Goal: Use online tool/utility: Utilize a website feature to perform a specific function

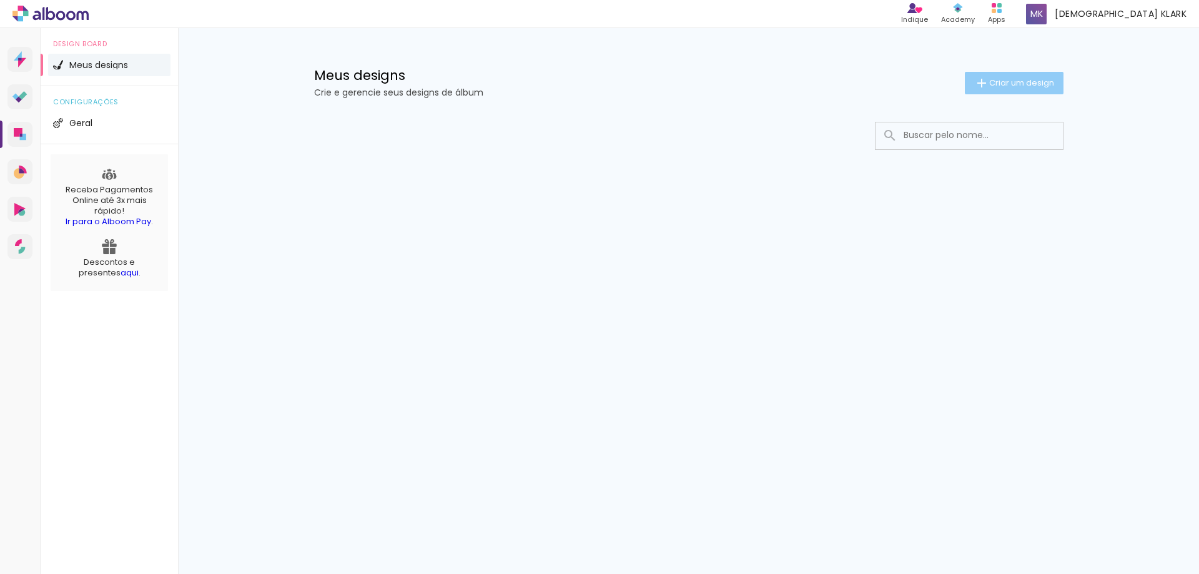
click at [1015, 81] on span "Criar um design" at bounding box center [1021, 83] width 65 height 8
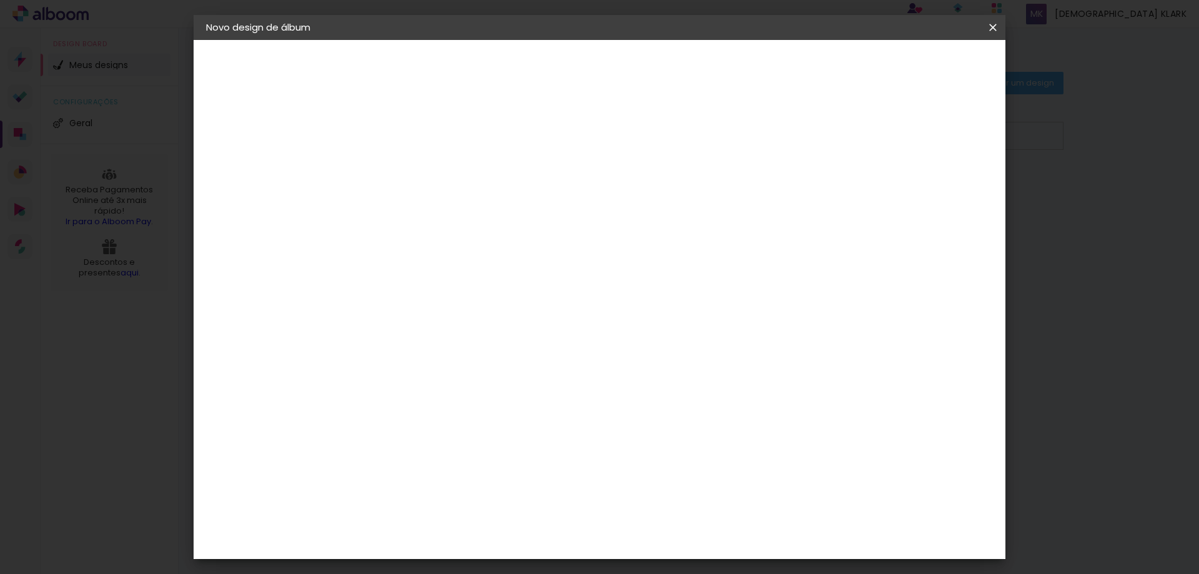
click at [994, 32] on iron-icon at bounding box center [992, 27] width 15 height 12
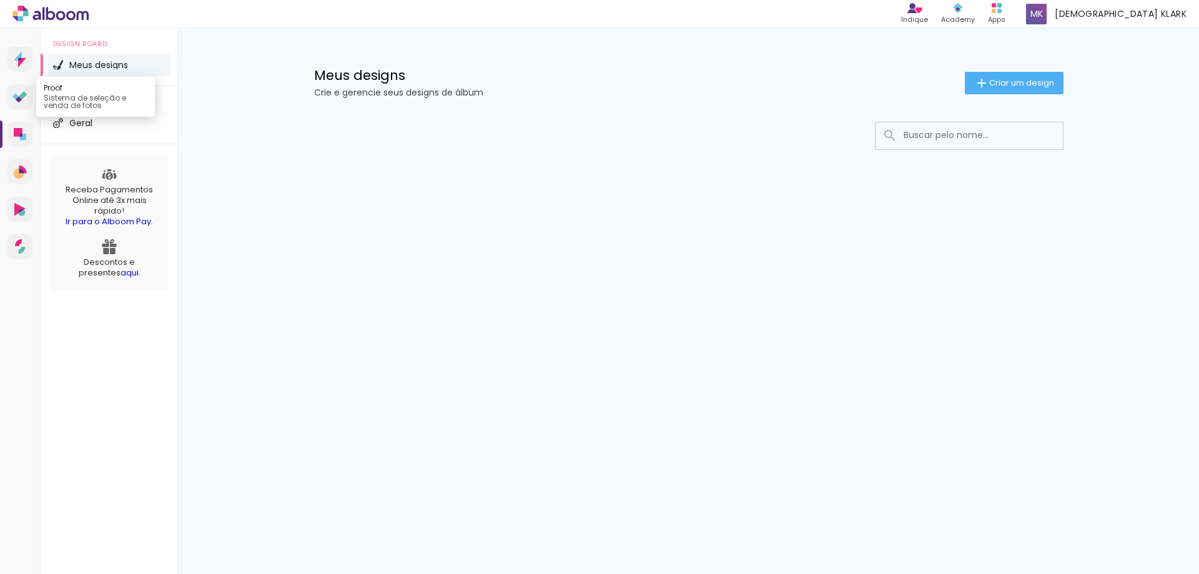
click at [12, 102] on link "Proof Sistema de seleção e venda de fotos" at bounding box center [19, 96] width 25 height 25
